Goal: Task Accomplishment & Management: Use online tool/utility

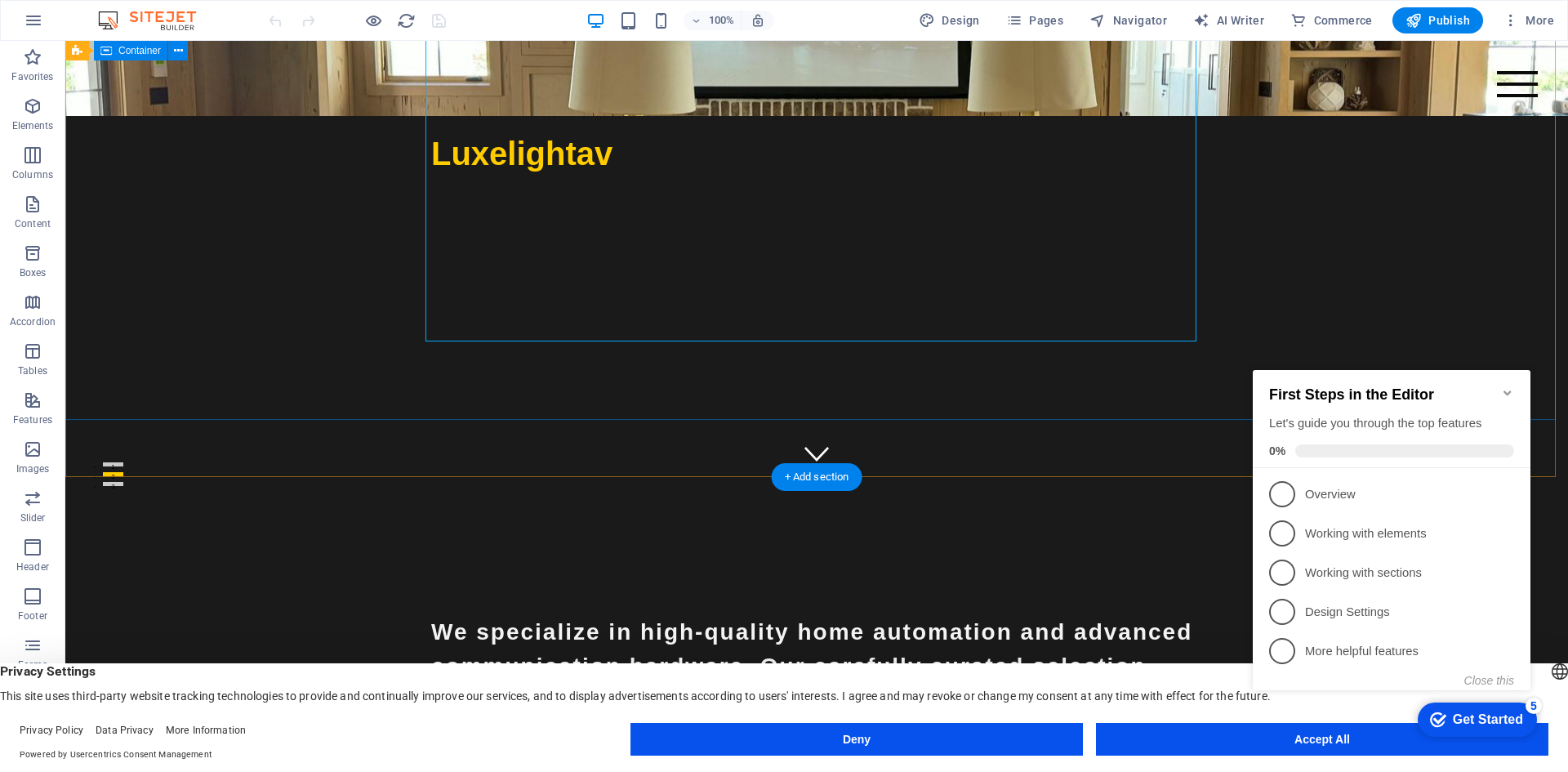
scroll to position [272, 0]
click at [32, 461] on span "Images" at bounding box center [32, 458] width 65 height 39
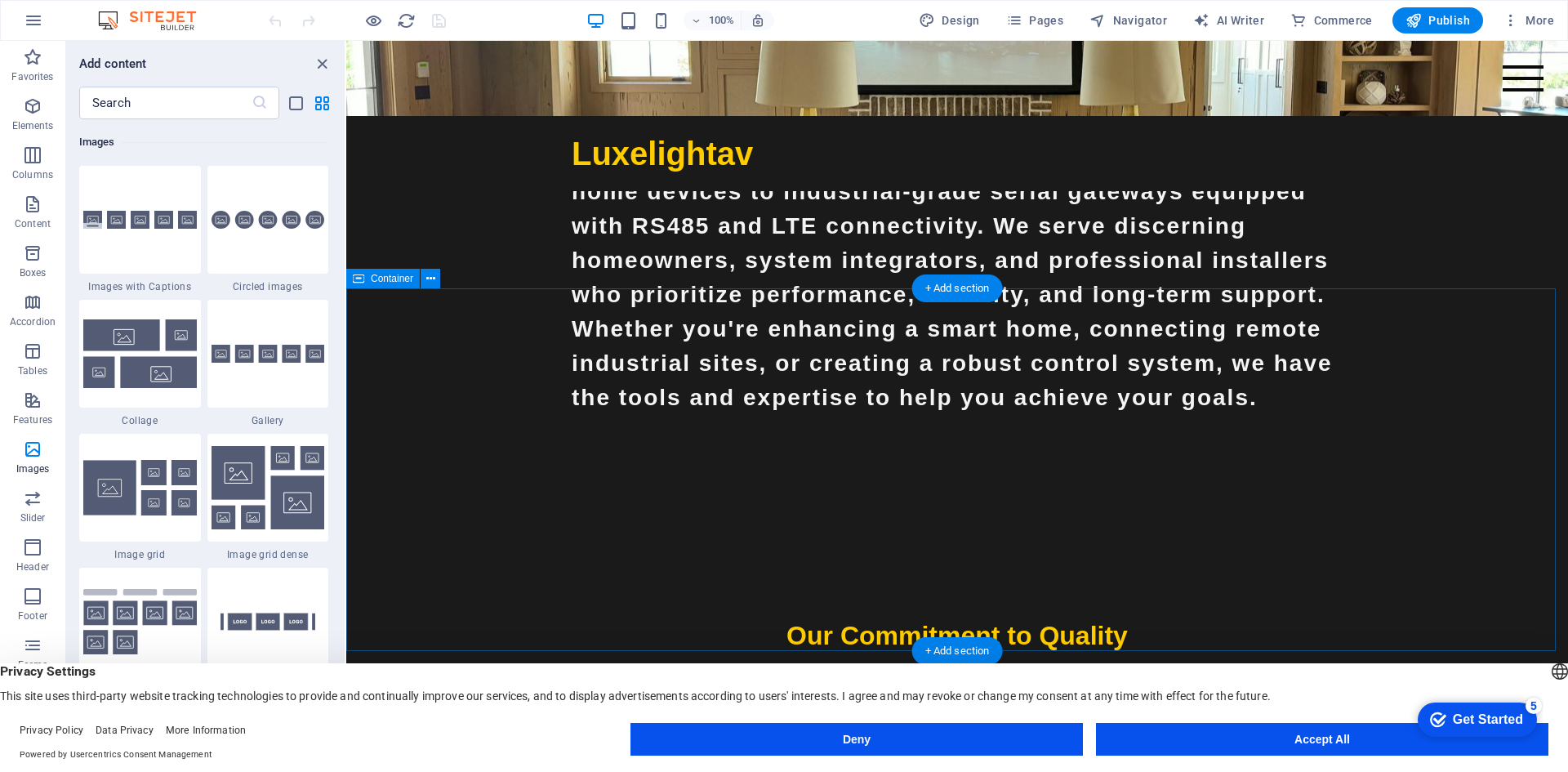
scroll to position [816, 0]
click at [32, 457] on icon "button" at bounding box center [33, 449] width 20 height 20
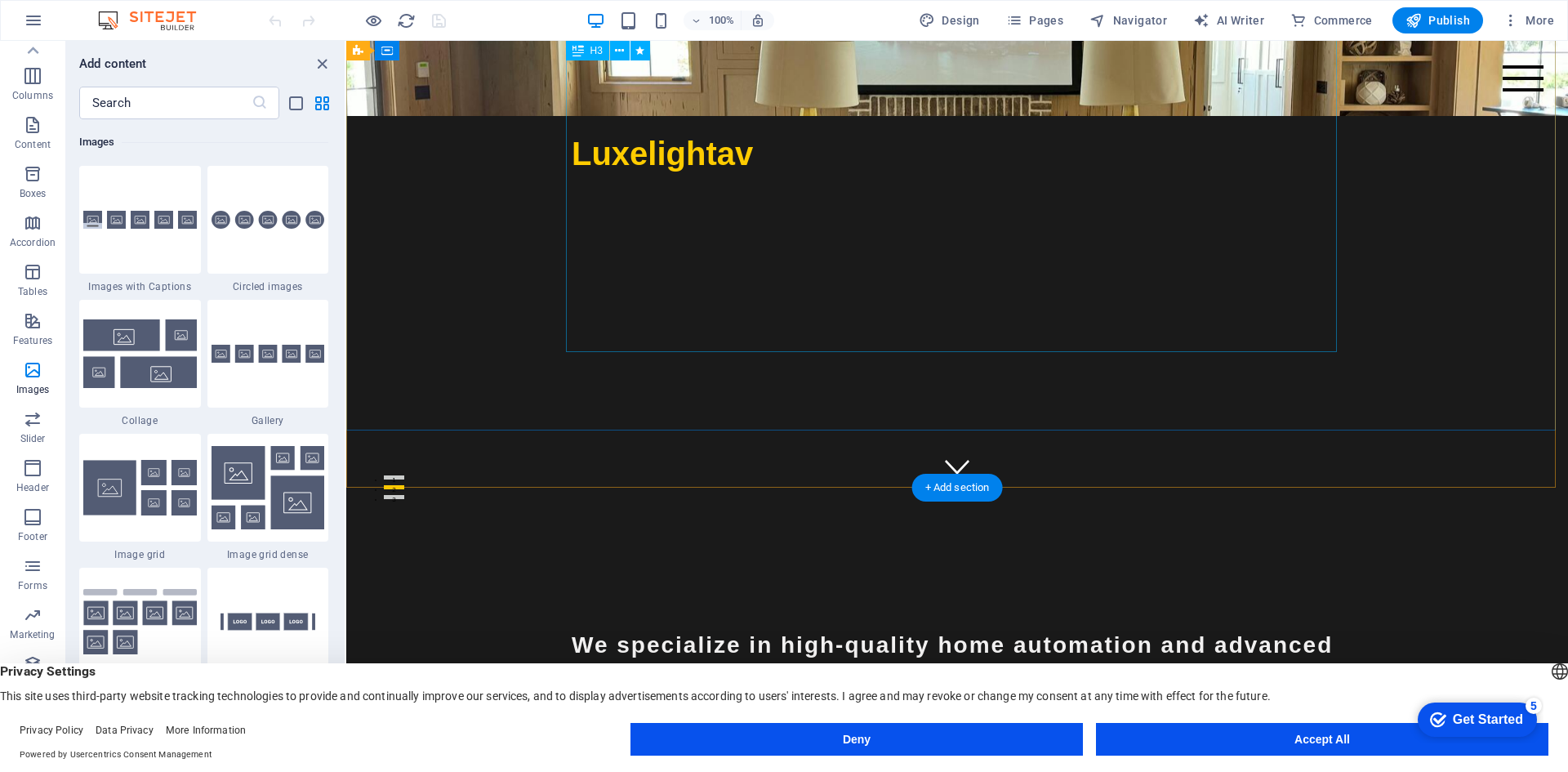
scroll to position [0, 0]
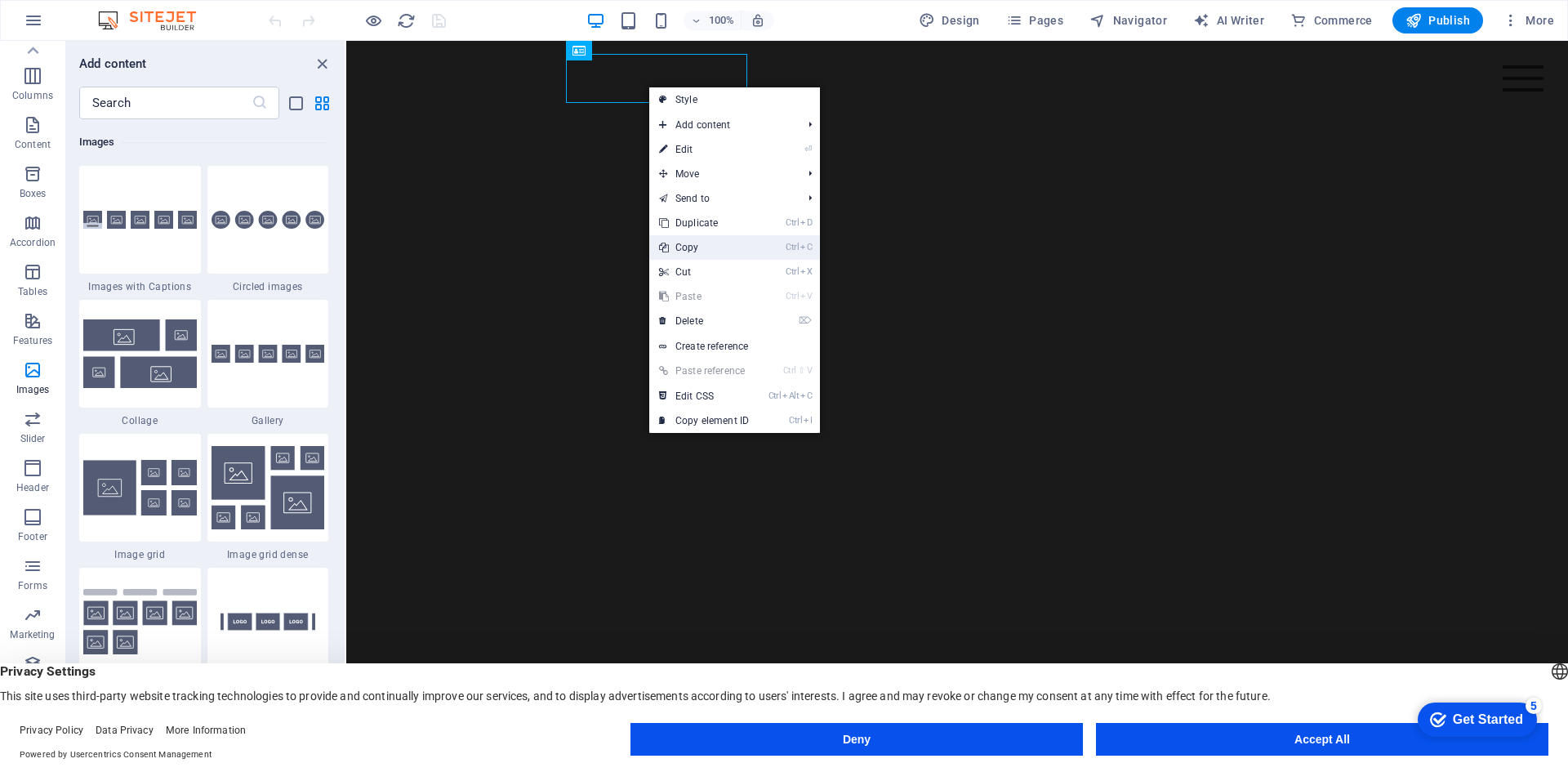
click at [683, 243] on link "Ctrl C Copy" at bounding box center [704, 248] width 110 height 25
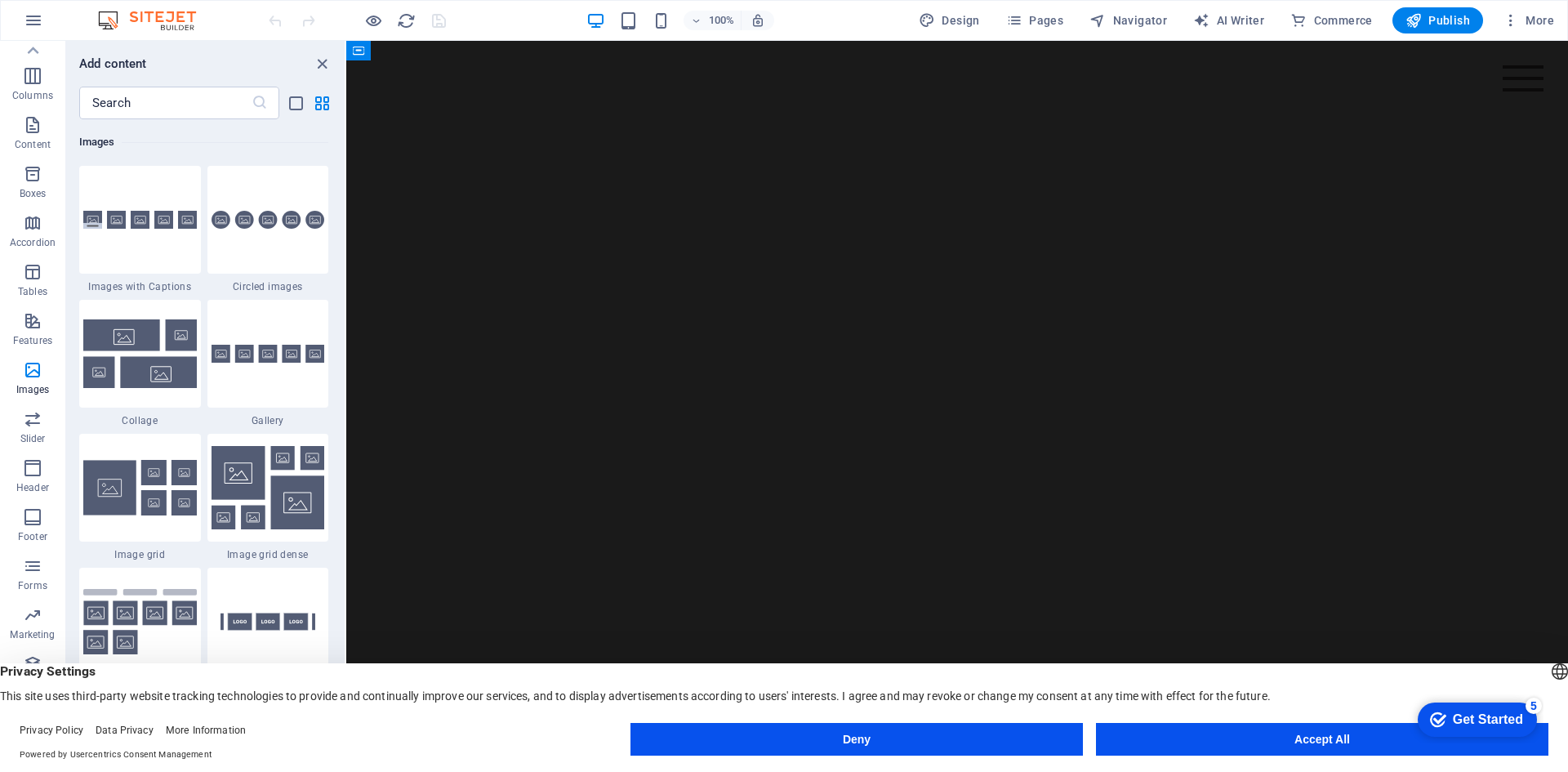
drag, startPoint x: 1029, startPoint y: 284, endPoint x: 560, endPoint y: -53, distance: 577.5
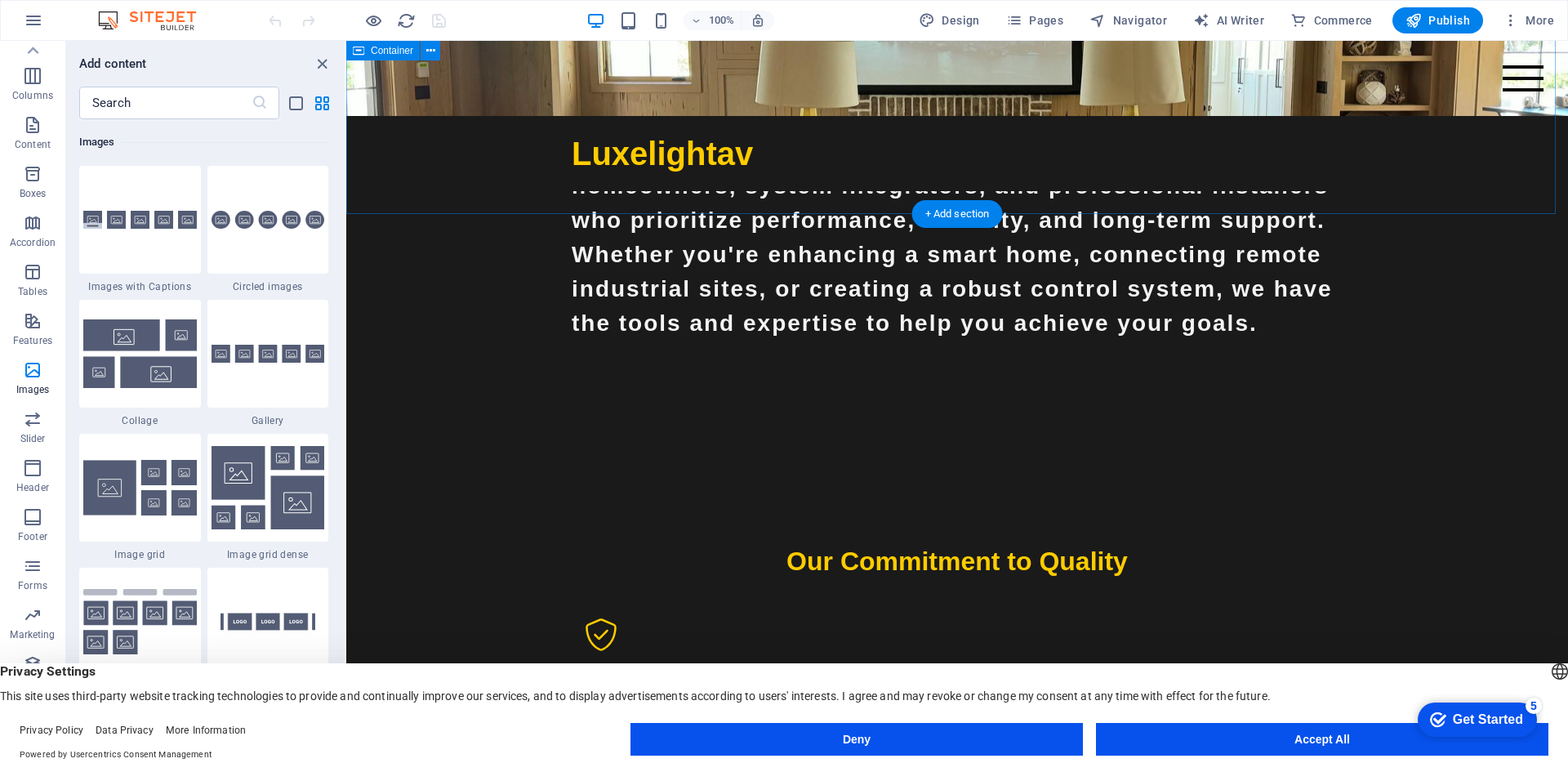
scroll to position [890, 0]
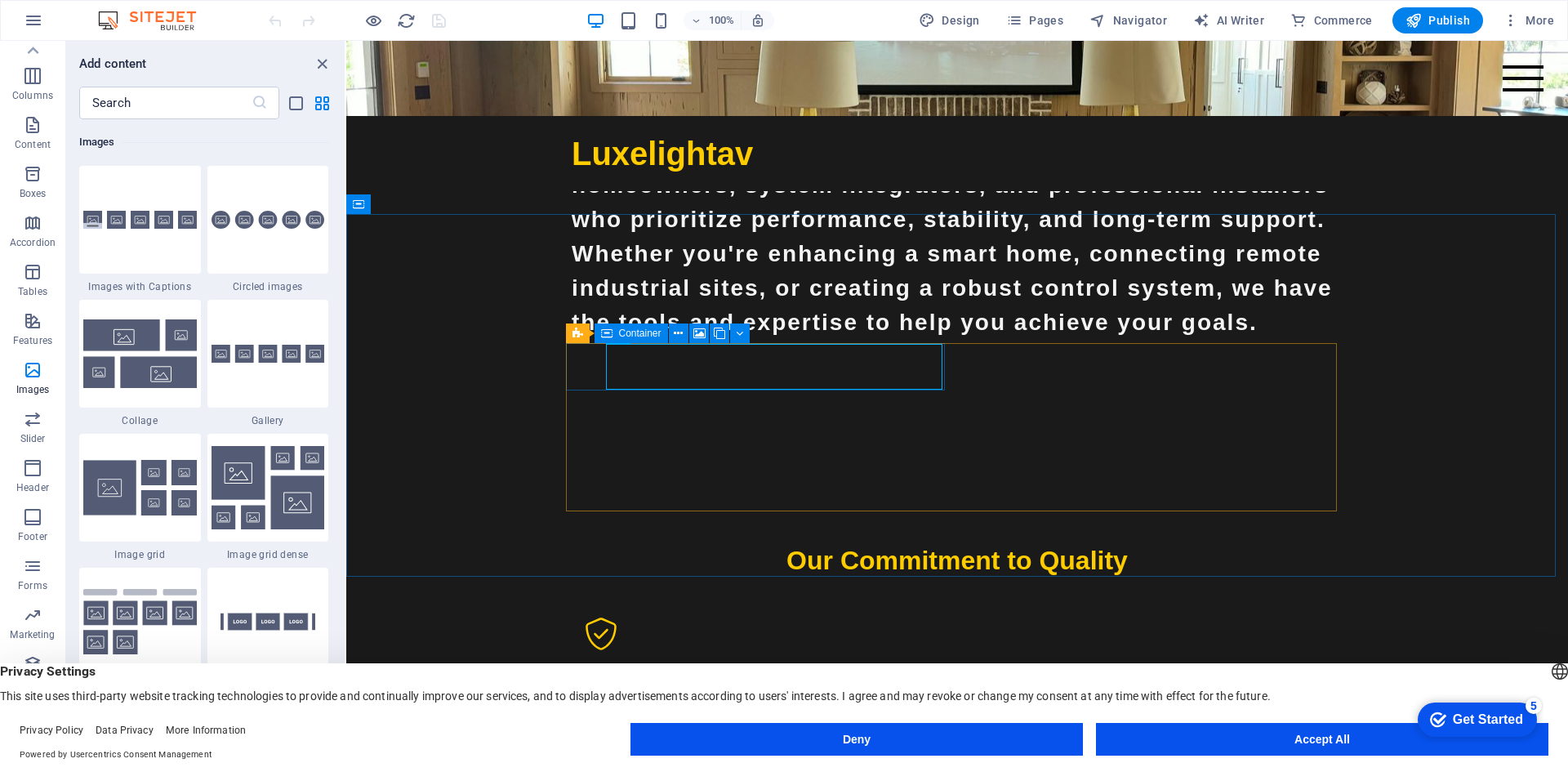
click at [629, 336] on span "Container" at bounding box center [640, 334] width 43 height 10
click at [644, 331] on icon at bounding box center [643, 334] width 9 height 17
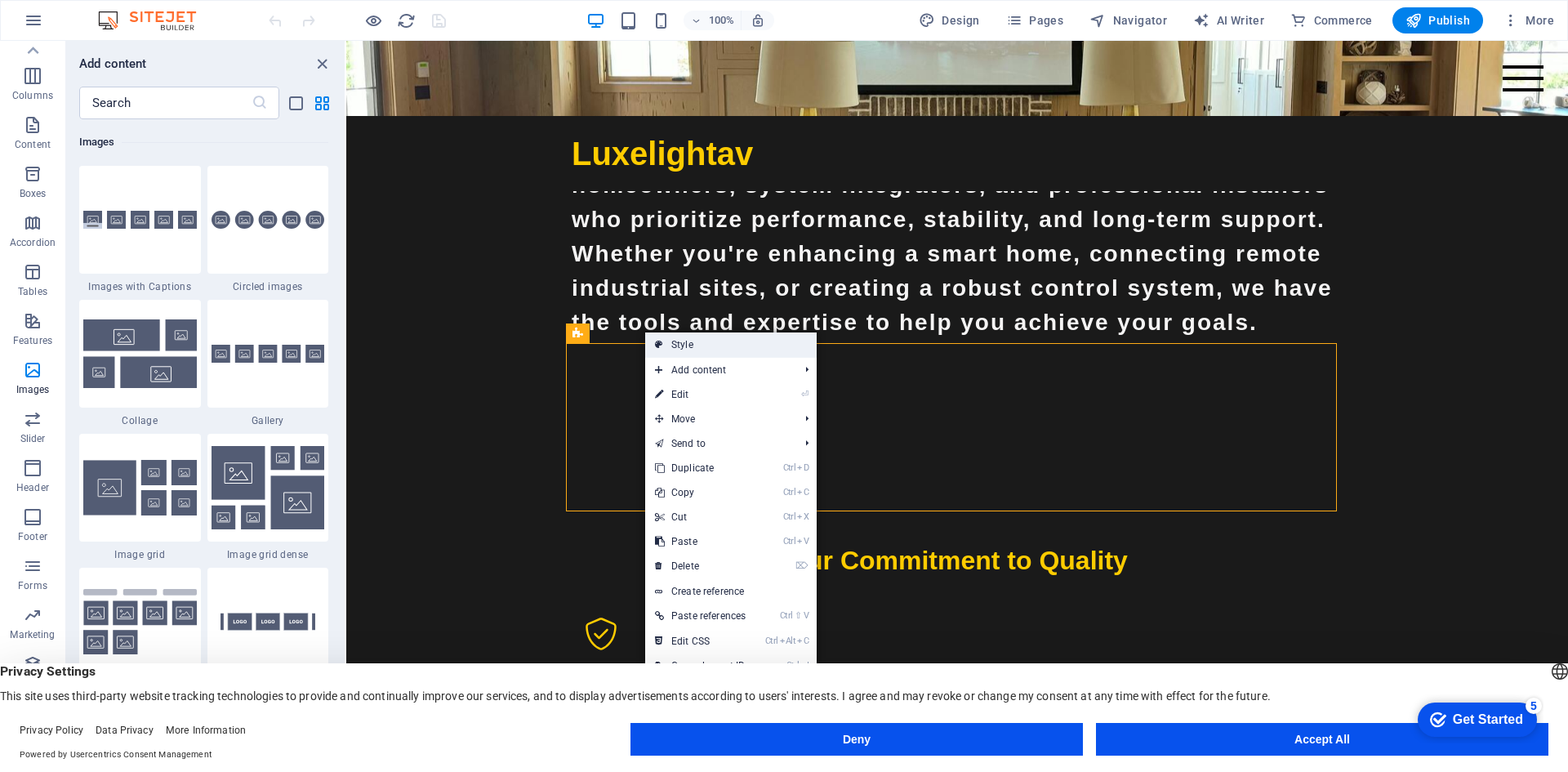
click at [685, 354] on link "Style" at bounding box center [731, 345] width 172 height 25
select select "rem"
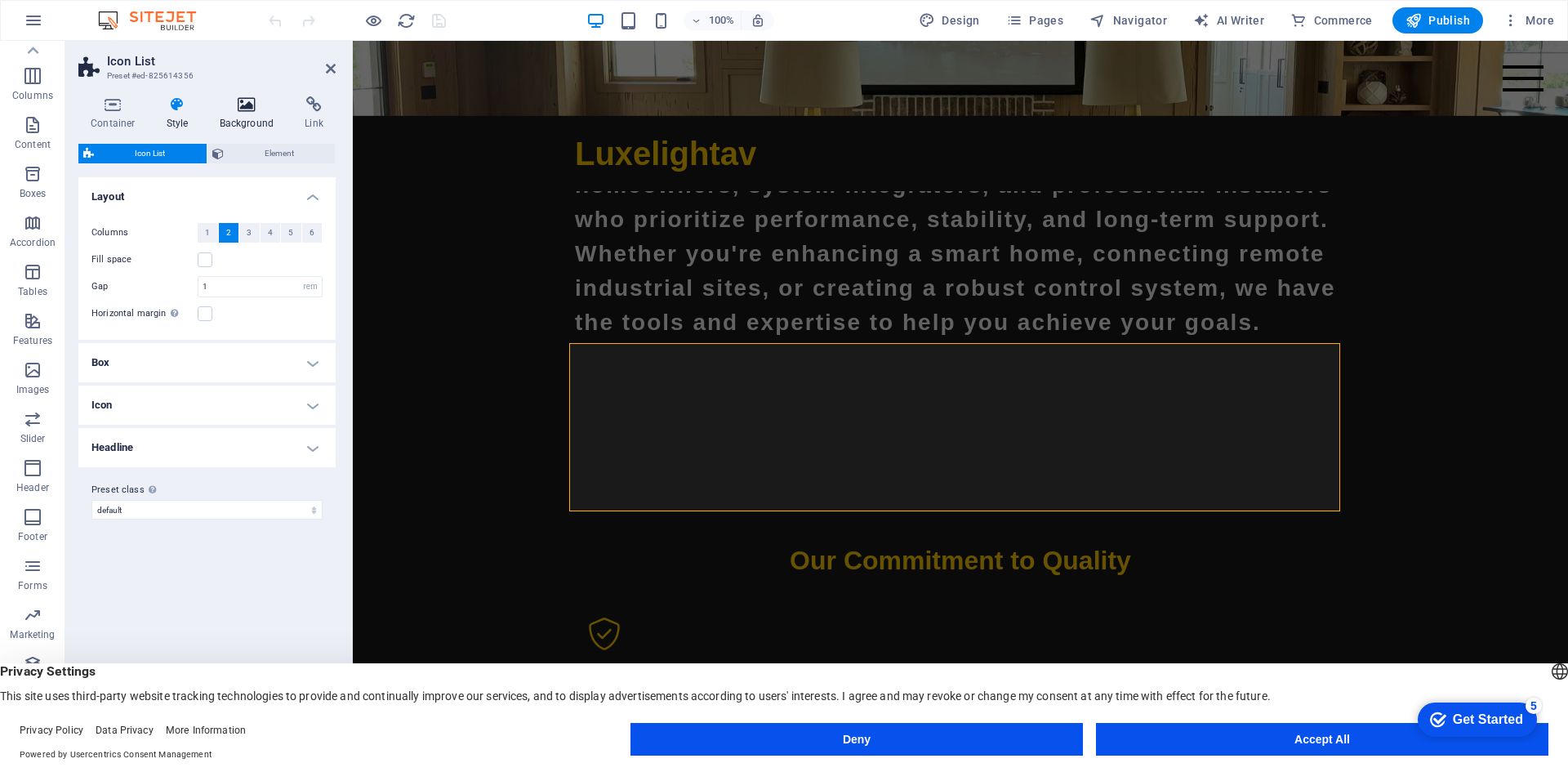
click at [239, 120] on h4 "Background" at bounding box center [251, 114] width 86 height 34
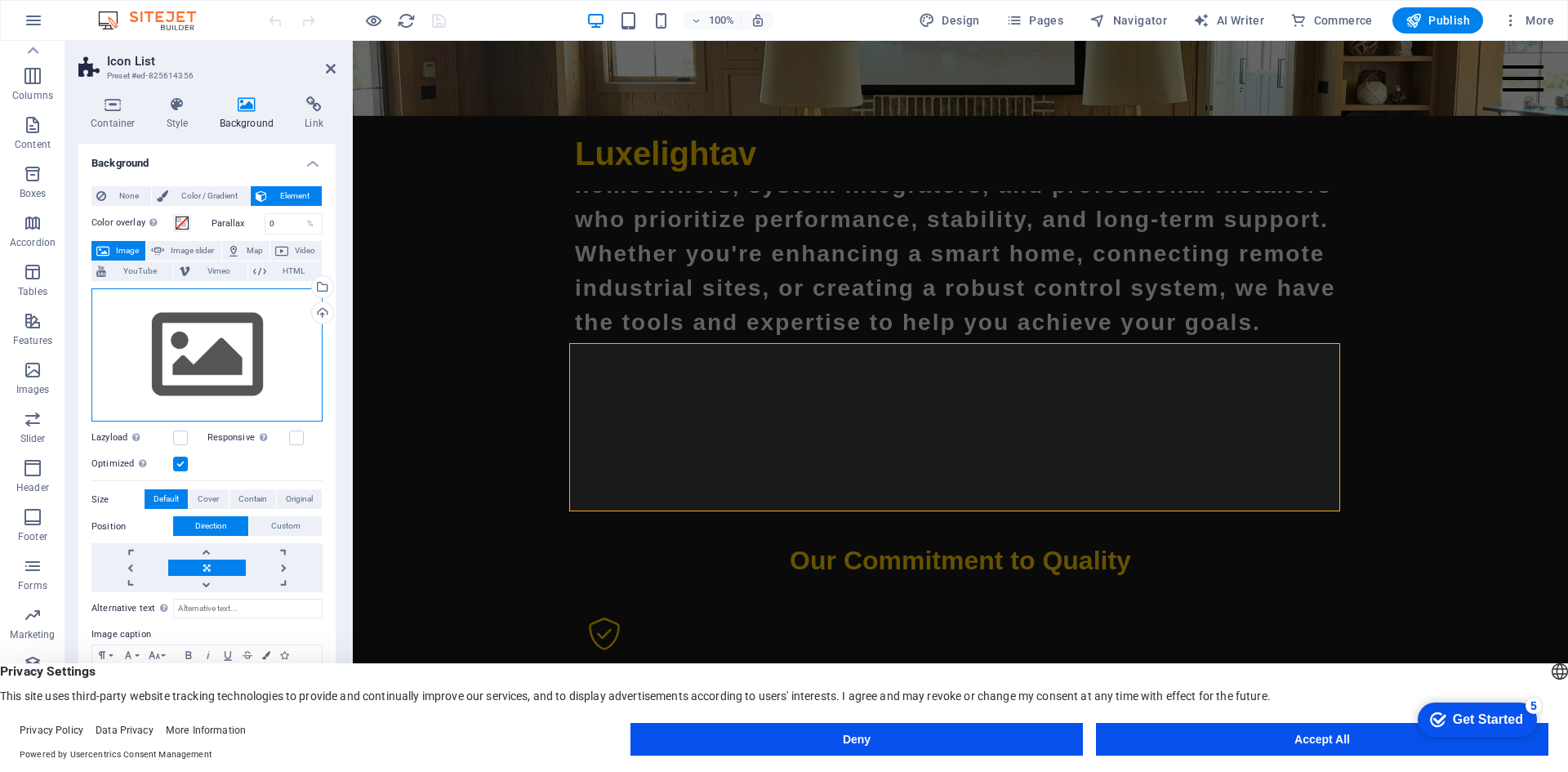
click at [205, 349] on div "Drag files here, click to choose files or select files from Files or our free s…" at bounding box center [208, 356] width 232 height 134
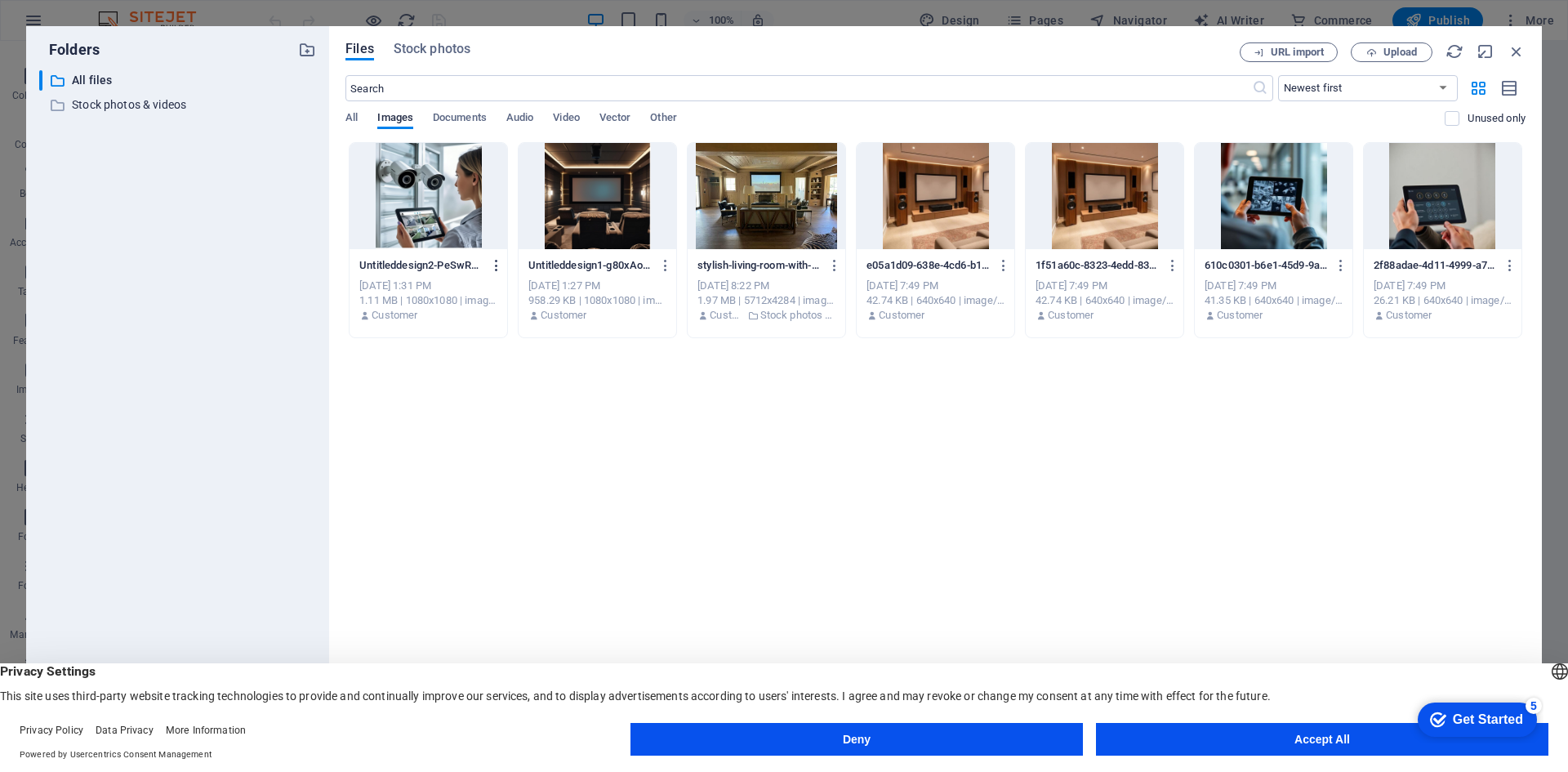
click at [495, 266] on icon "button" at bounding box center [497, 266] width 16 height 15
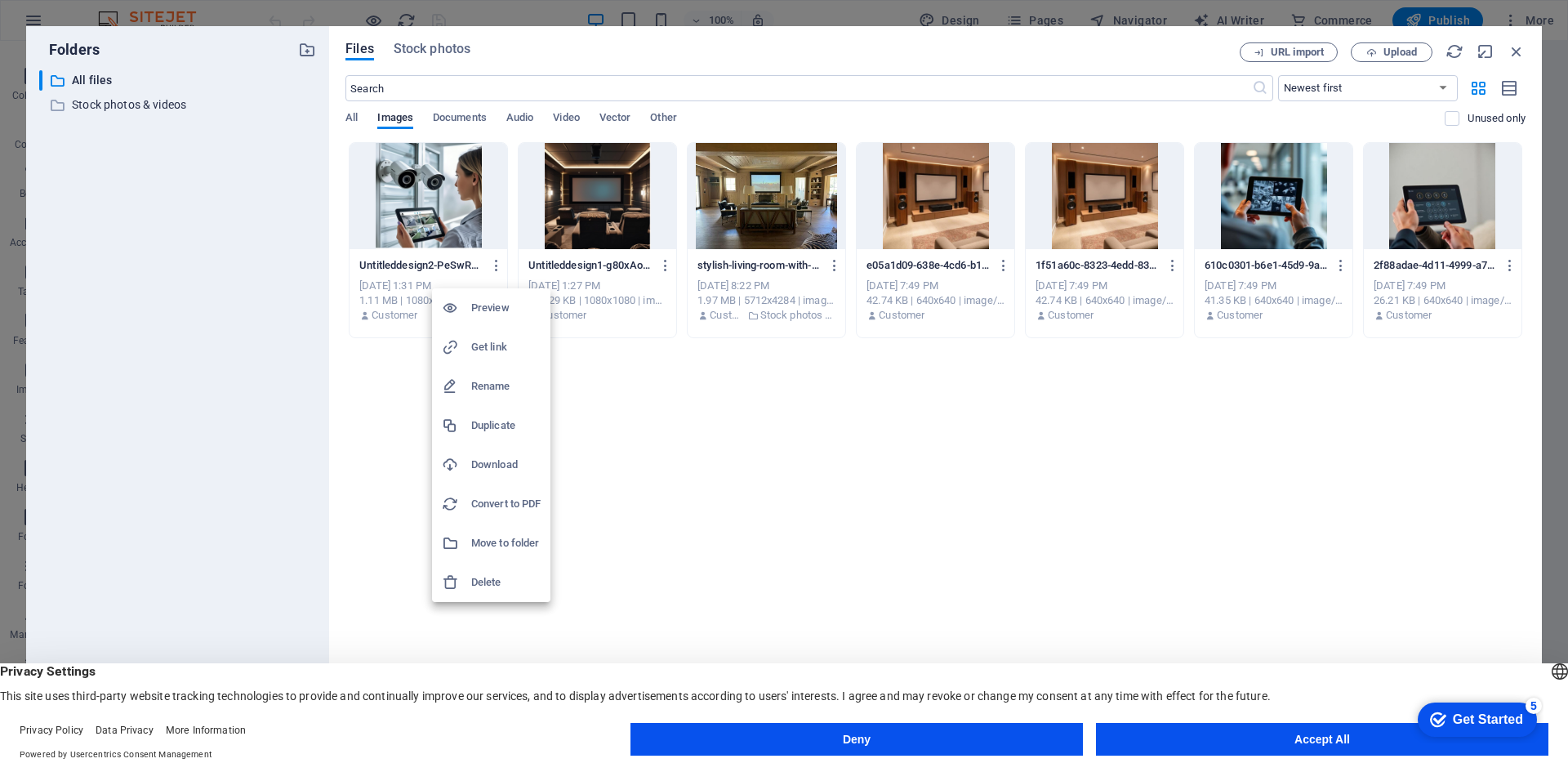
click at [494, 460] on h6 "Download" at bounding box center [506, 465] width 70 height 20
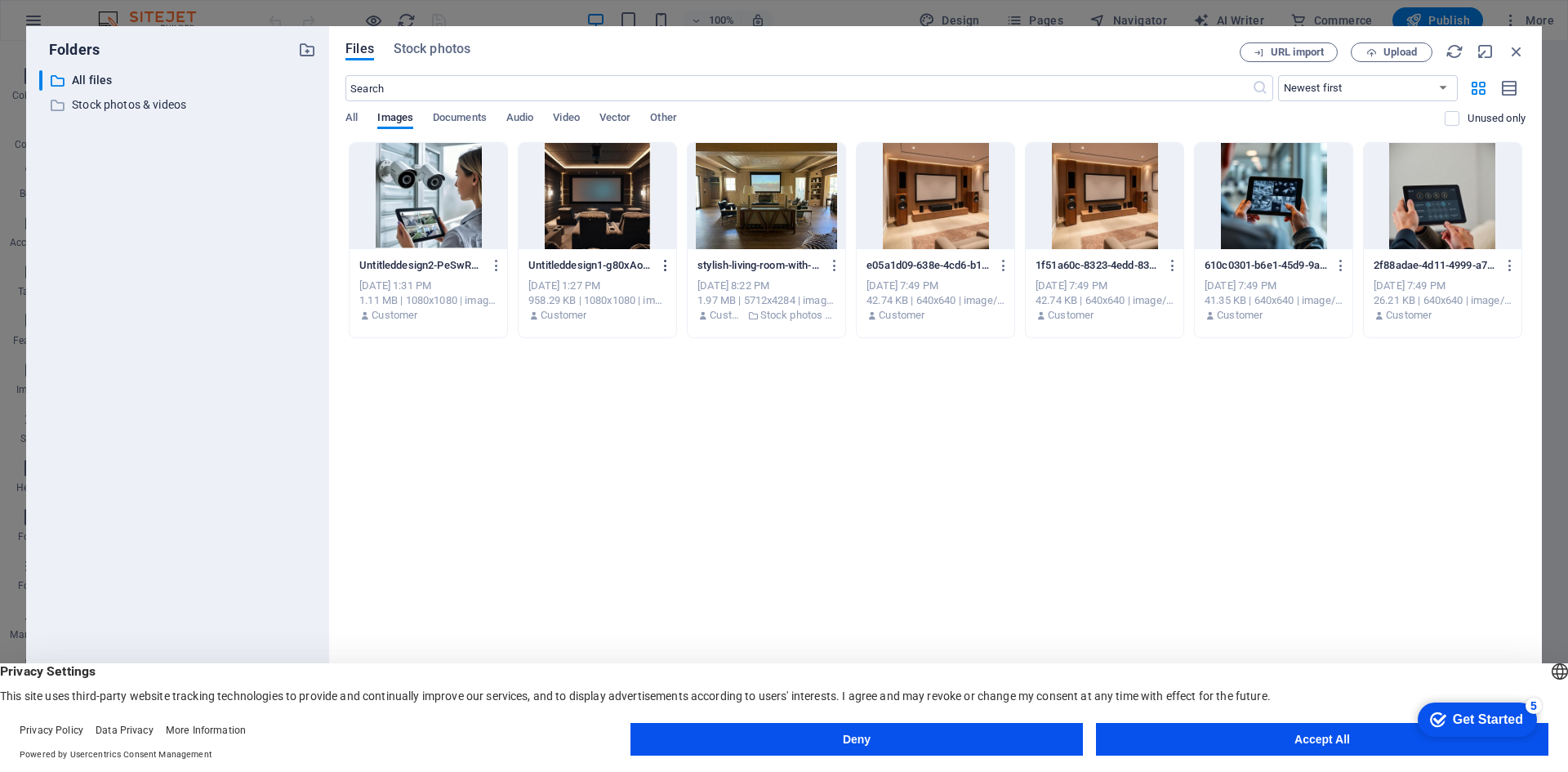
click at [663, 263] on icon "button" at bounding box center [666, 266] width 16 height 15
click at [653, 462] on h6 "Download" at bounding box center [675, 465] width 70 height 20
click at [833, 270] on icon "button" at bounding box center [835, 266] width 16 height 15
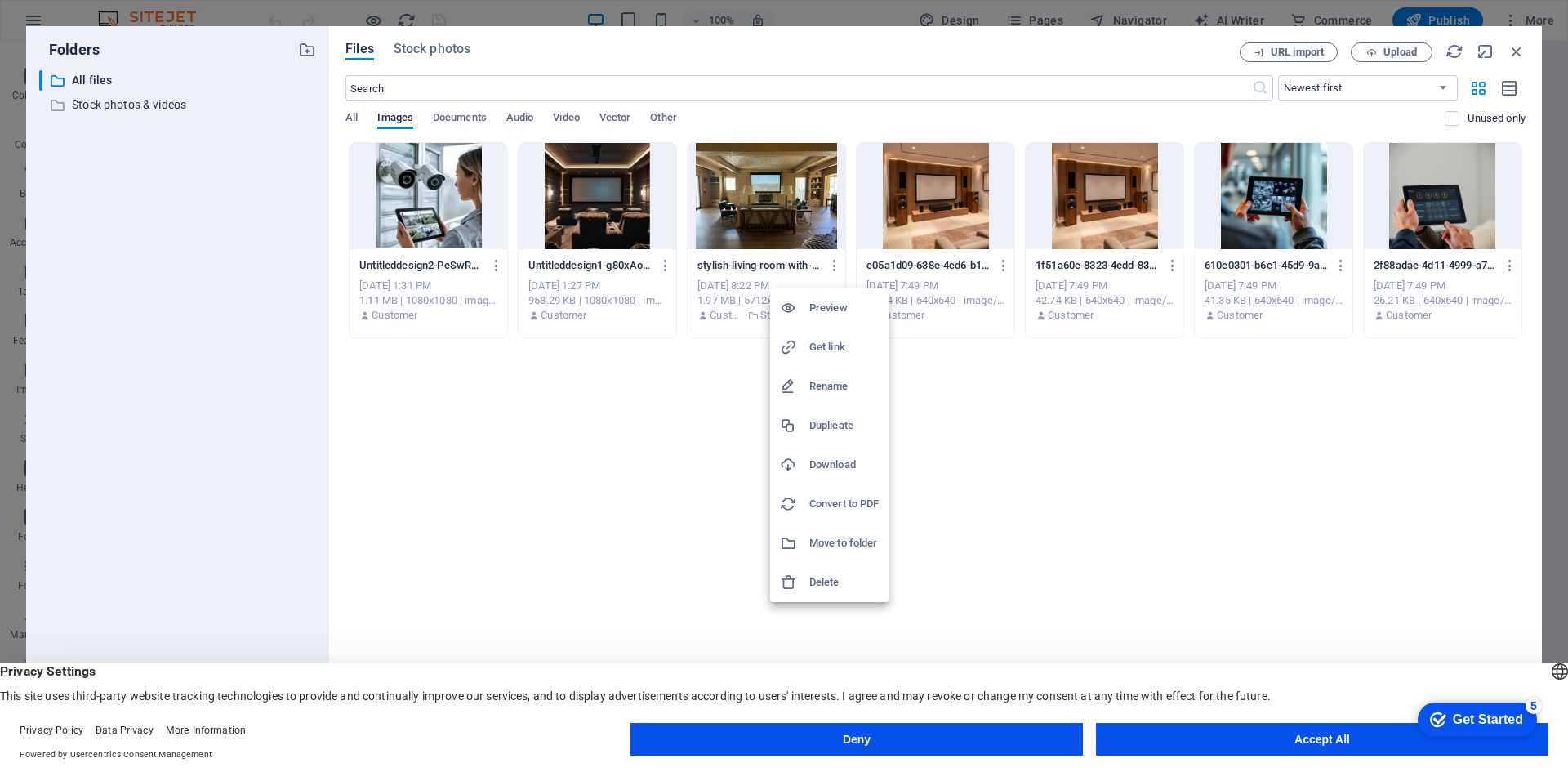
click at [815, 465] on h6 "Download" at bounding box center [844, 465] width 70 height 20
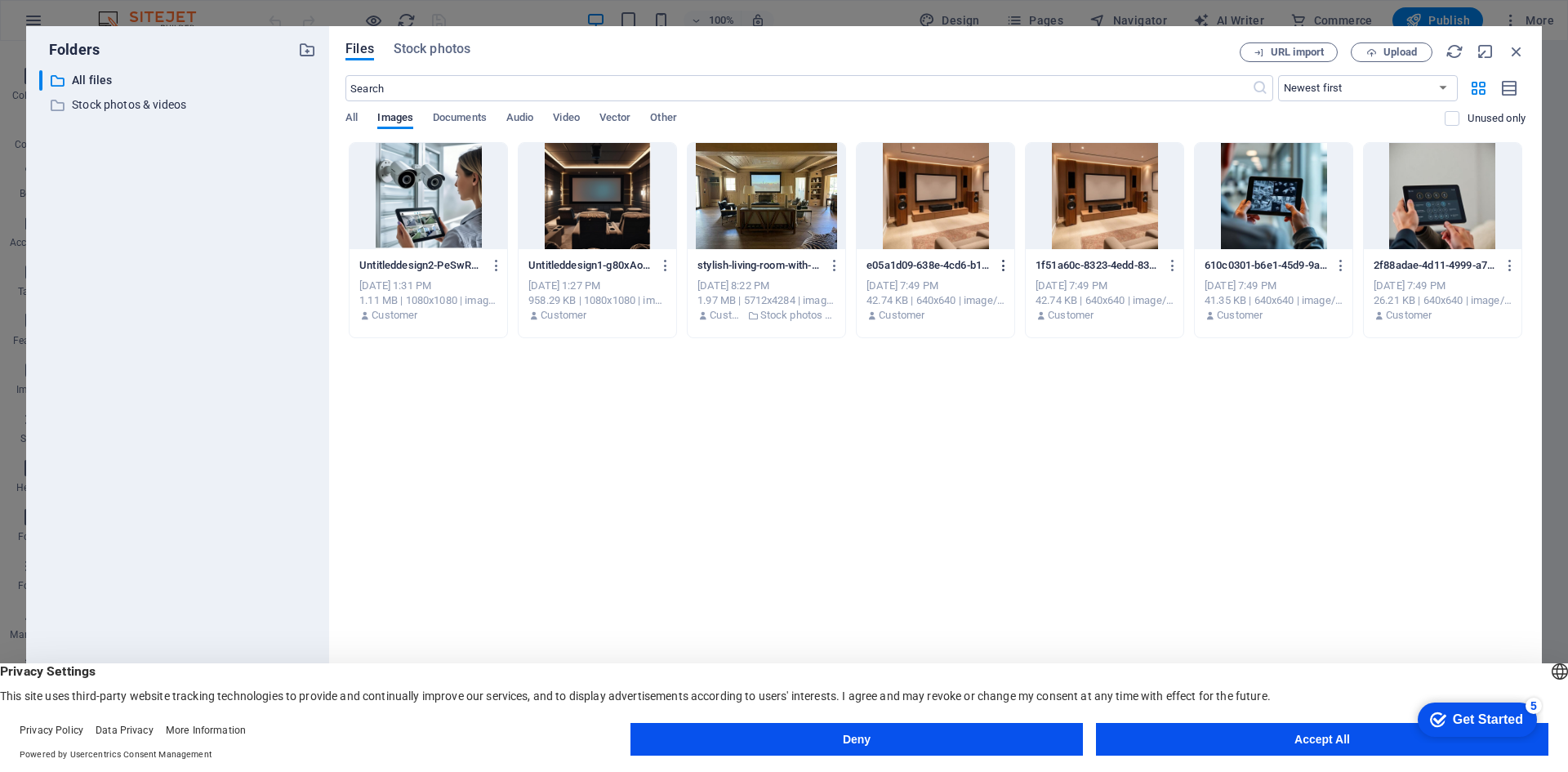
click at [999, 267] on icon "button" at bounding box center [1004, 266] width 16 height 15
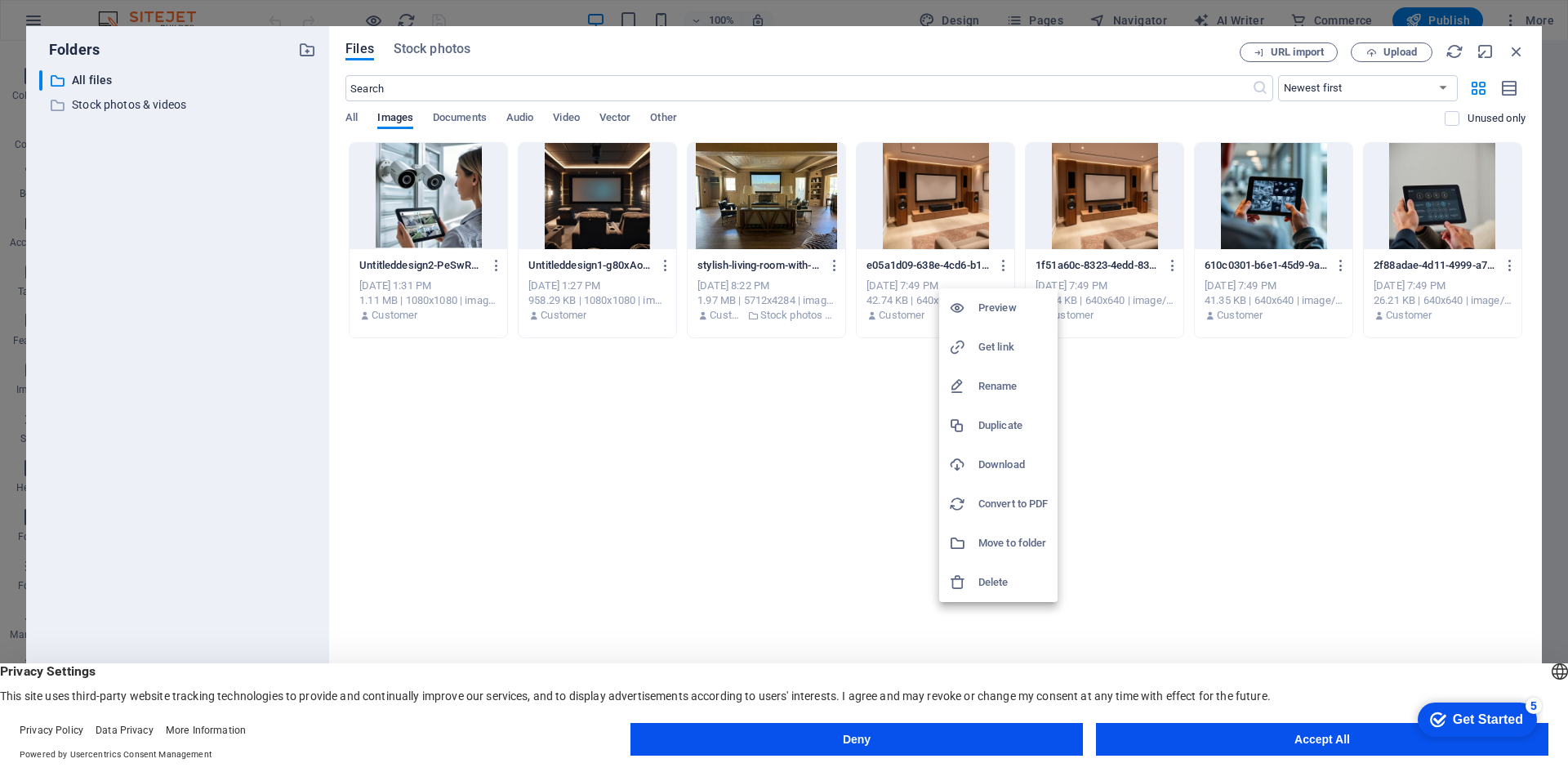
click at [982, 460] on h6 "Download" at bounding box center [1013, 465] width 70 height 20
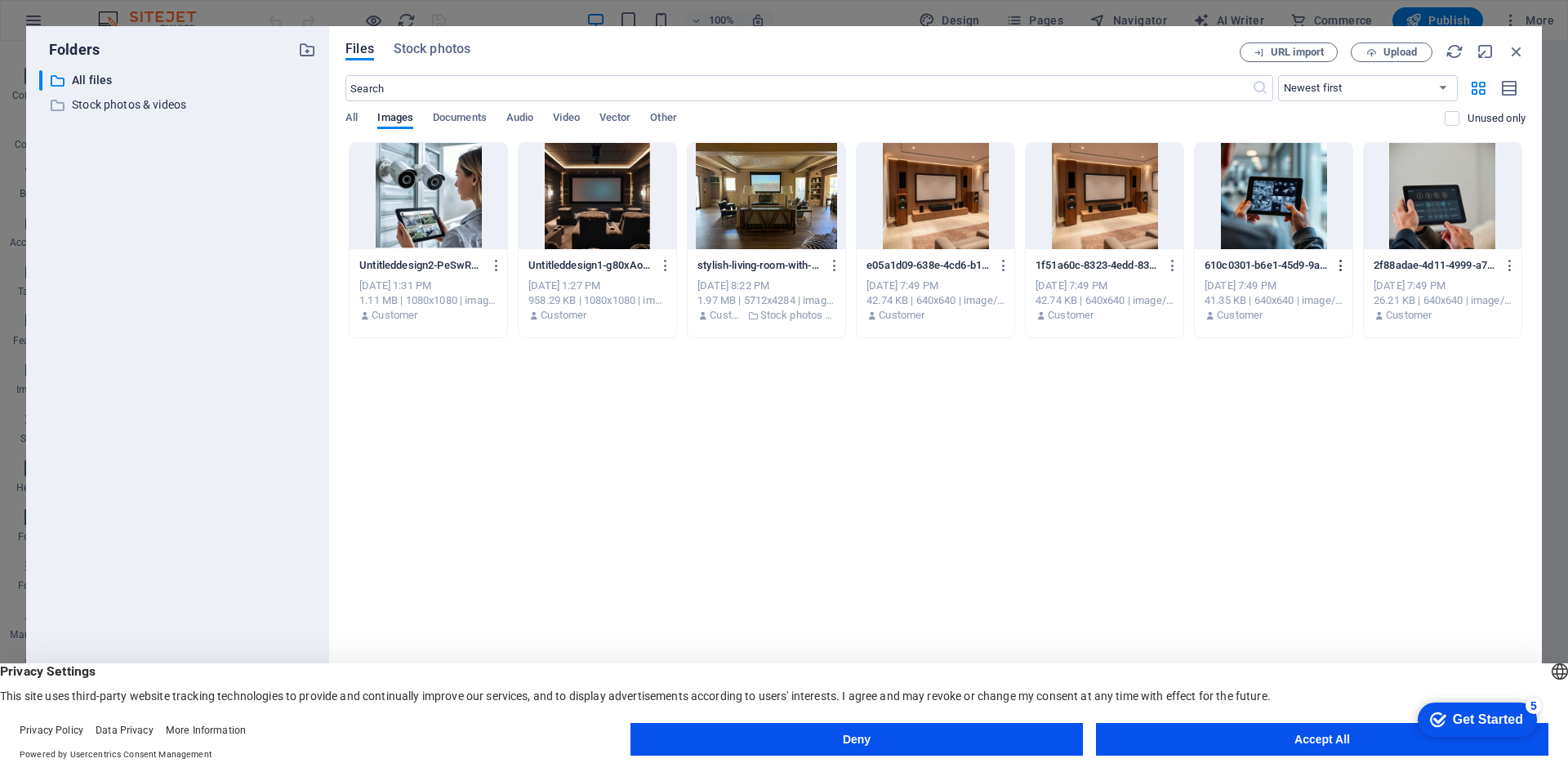
click at [1341, 266] on icon "button" at bounding box center [1341, 266] width 16 height 15
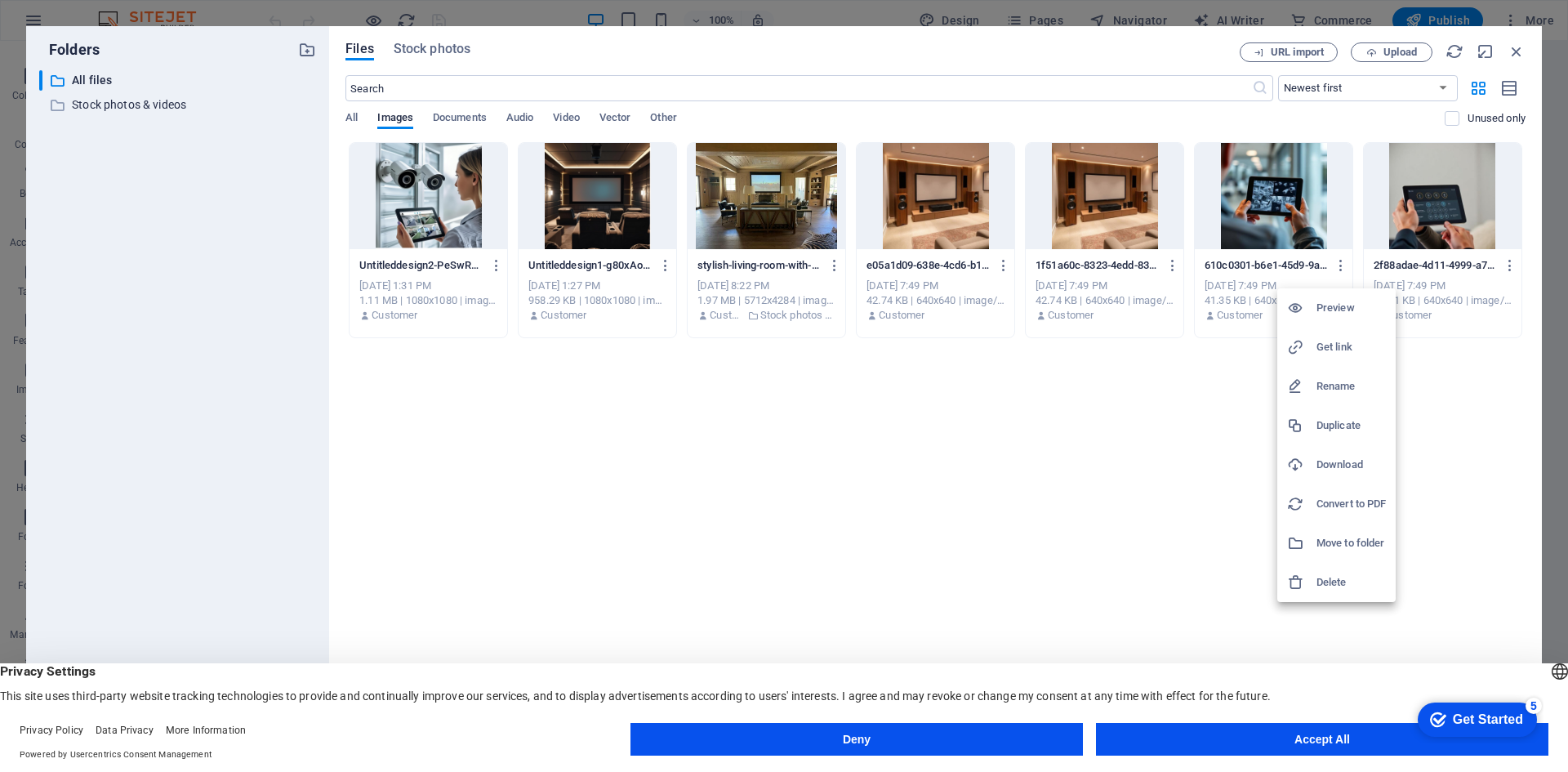
click at [1322, 458] on h6 "Download" at bounding box center [1351, 465] width 70 height 20
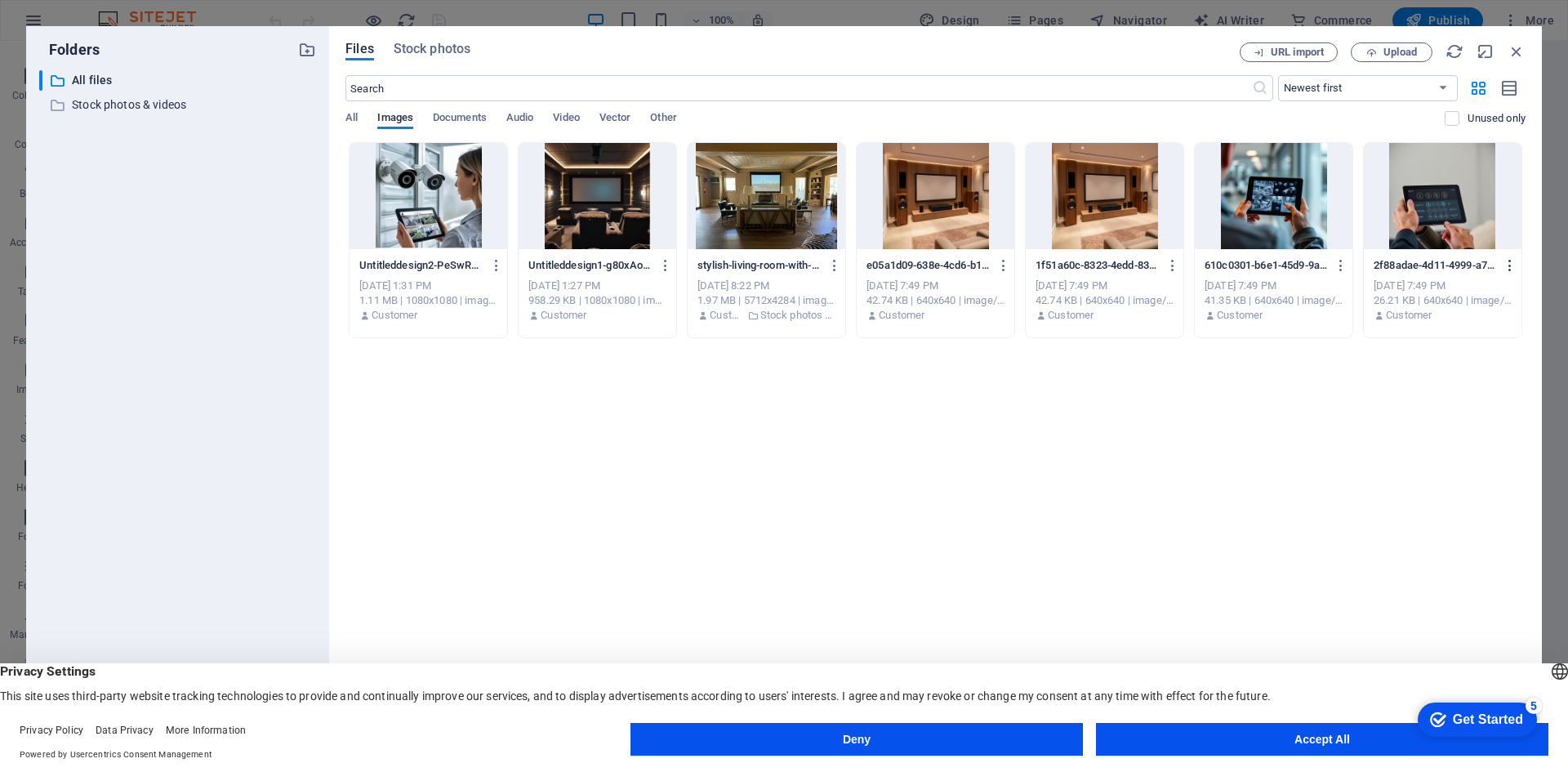
click at [1508, 266] on icon "button" at bounding box center [1510, 266] width 16 height 15
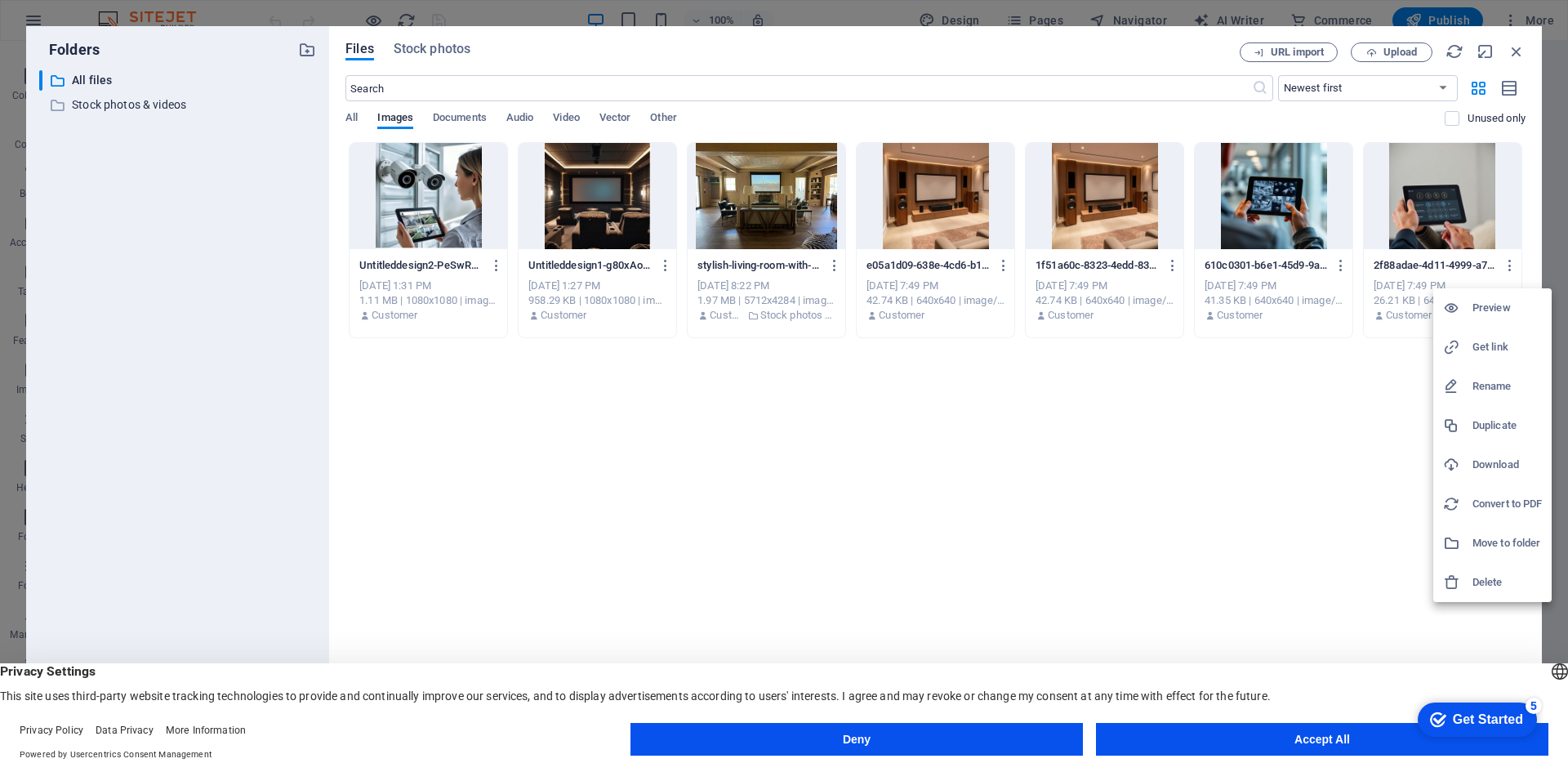
click at [1461, 471] on div at bounding box center [1457, 464] width 29 height 16
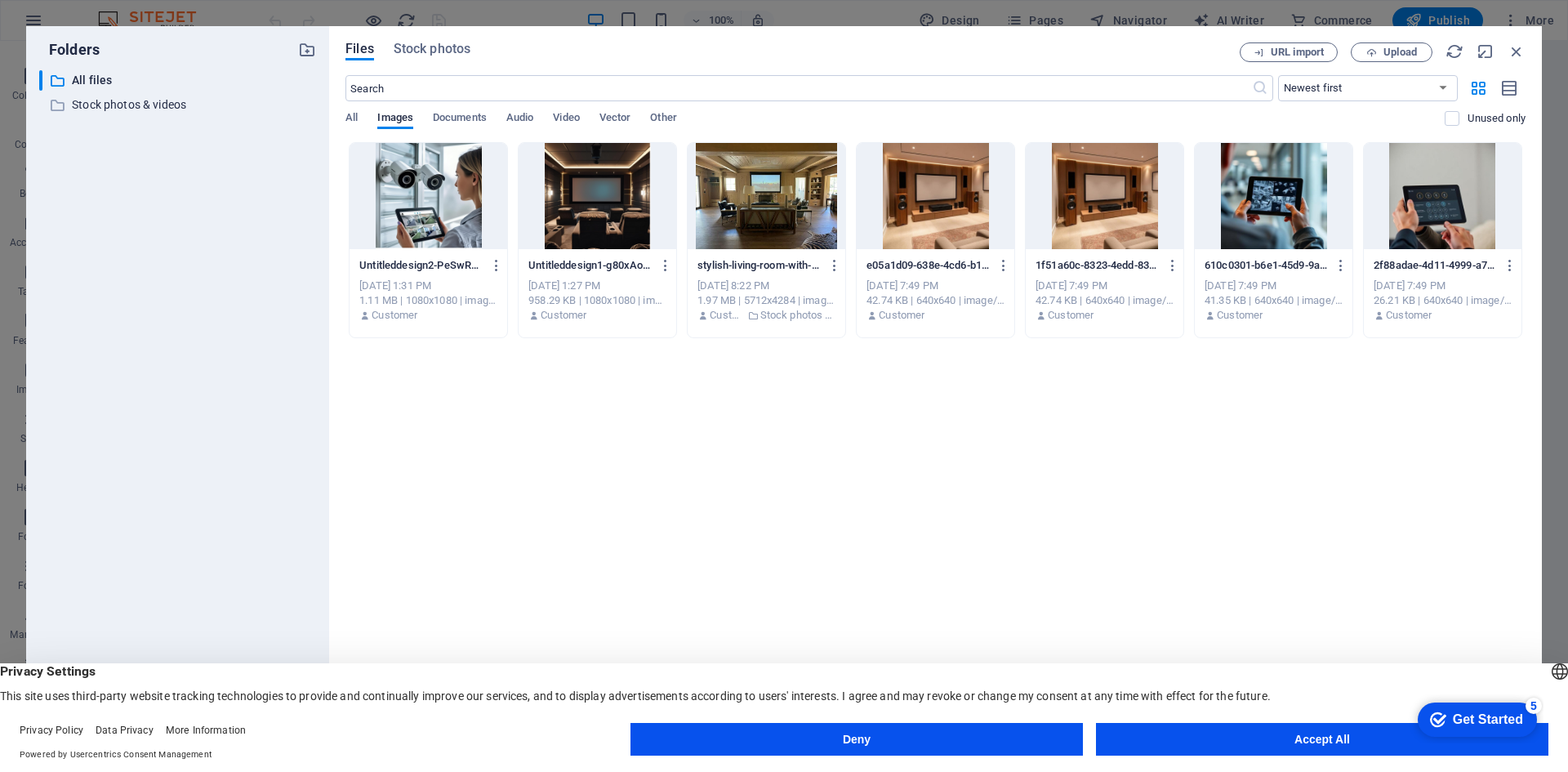
click at [106, 116] on div "​ All files All files ​ Stock photos & videos Stock photos & videos" at bounding box center [177, 401] width 276 height 663
click at [111, 99] on p "Stock photos & videos" at bounding box center [179, 105] width 214 height 19
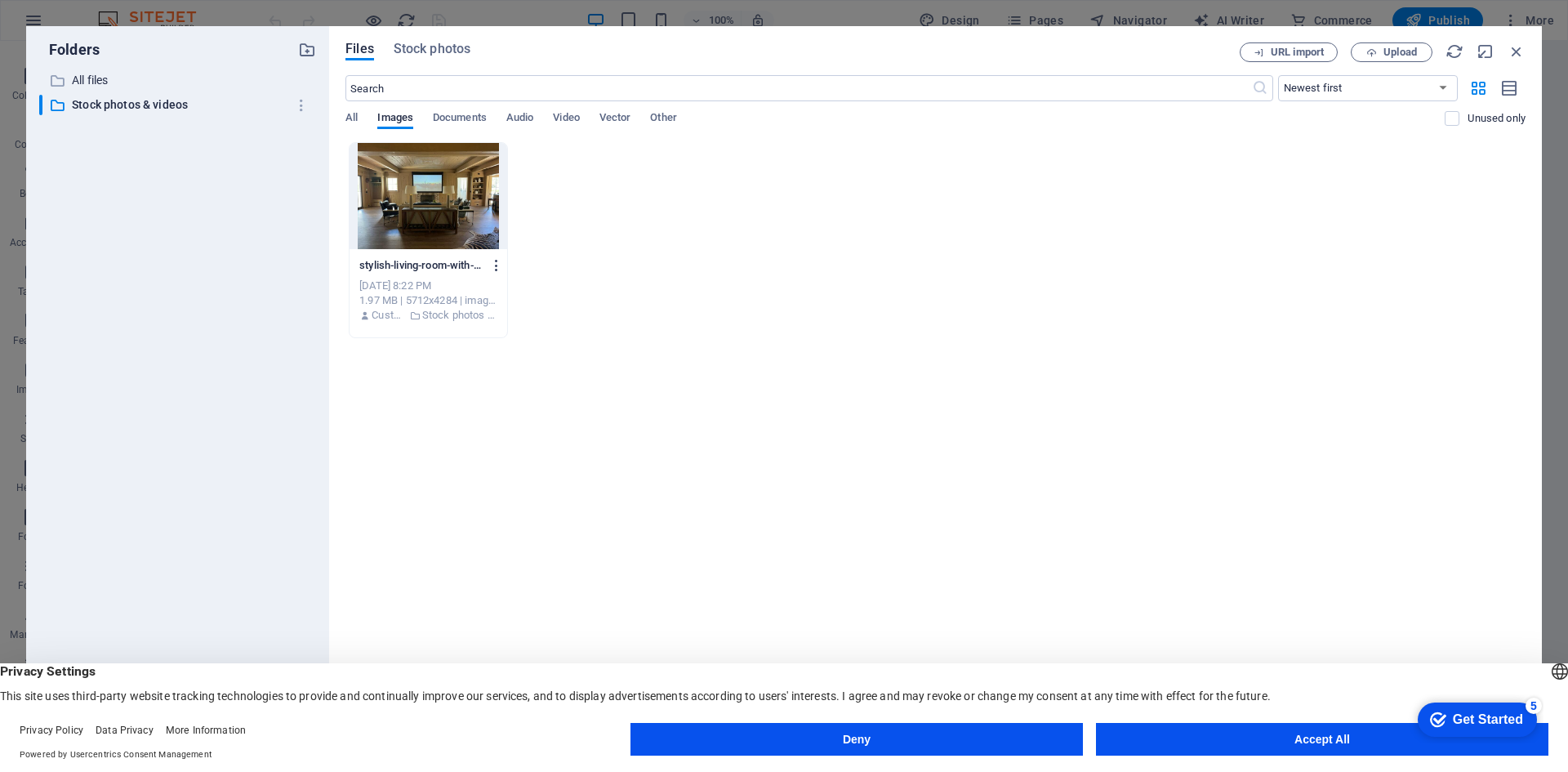
click at [498, 263] on icon "button" at bounding box center [497, 266] width 16 height 15
click at [503, 464] on h6 "Download" at bounding box center [506, 465] width 70 height 20
click at [1511, 52] on icon "button" at bounding box center [1516, 52] width 18 height 18
